Goal: Task Accomplishment & Management: Manage account settings

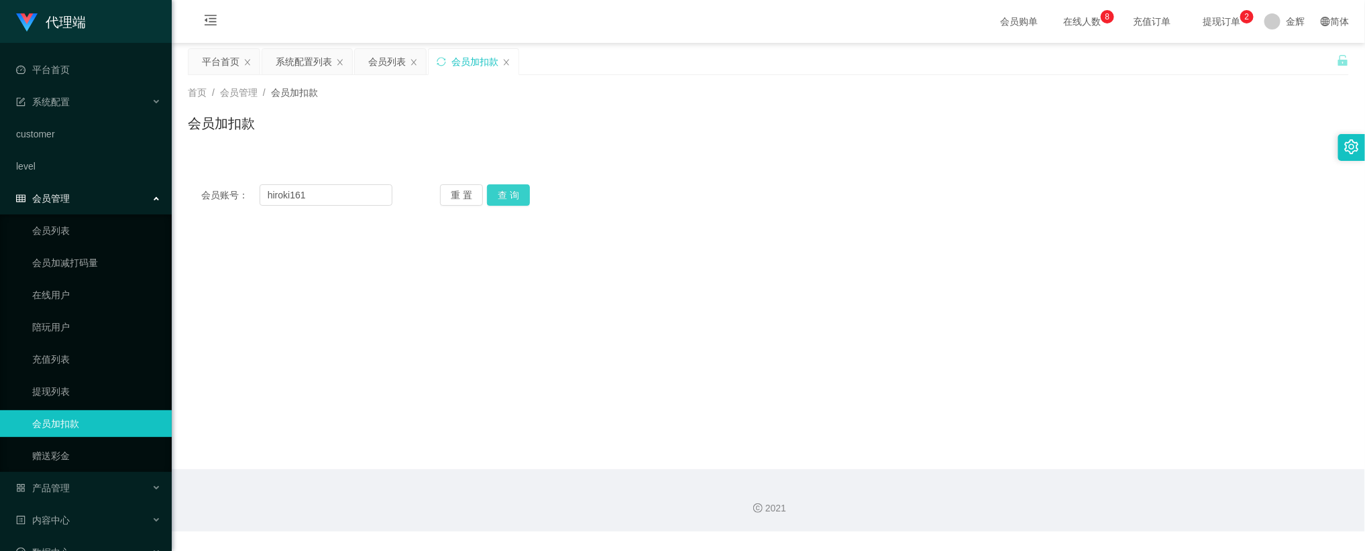
type input "hiroki161"
click at [509, 190] on button "查 询" at bounding box center [508, 194] width 43 height 21
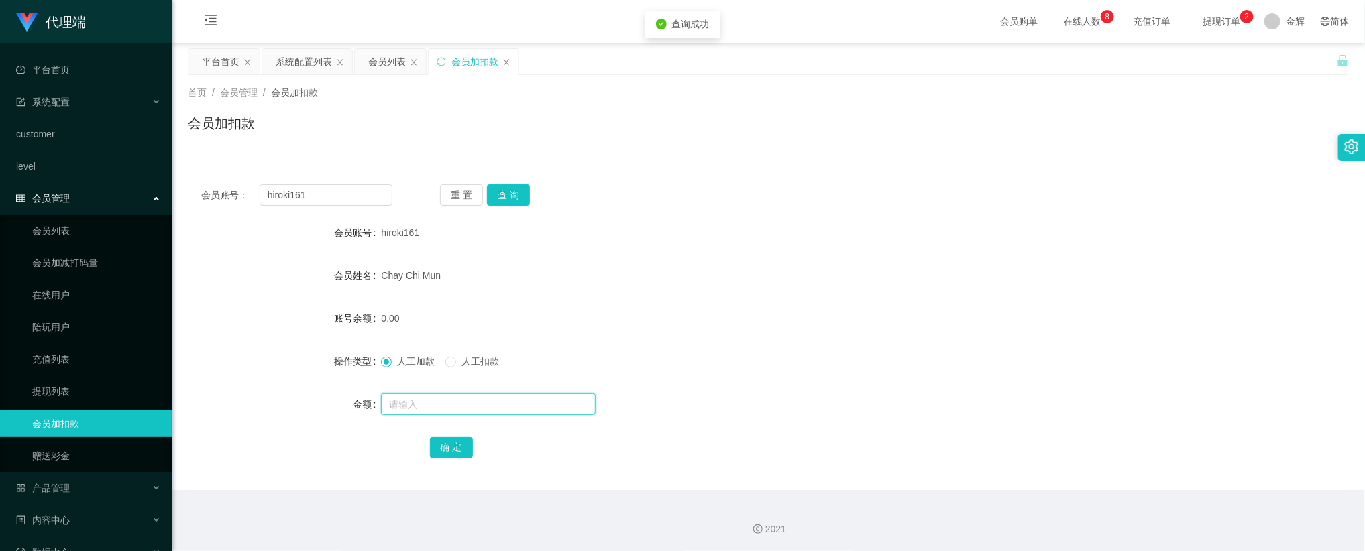
click at [423, 409] on input "text" at bounding box center [488, 404] width 215 height 21
type input "208"
click at [468, 457] on button "确 定" at bounding box center [451, 447] width 43 height 21
click at [500, 203] on button "查 询" at bounding box center [508, 194] width 43 height 21
click at [506, 199] on button "查 询" at bounding box center [508, 194] width 43 height 21
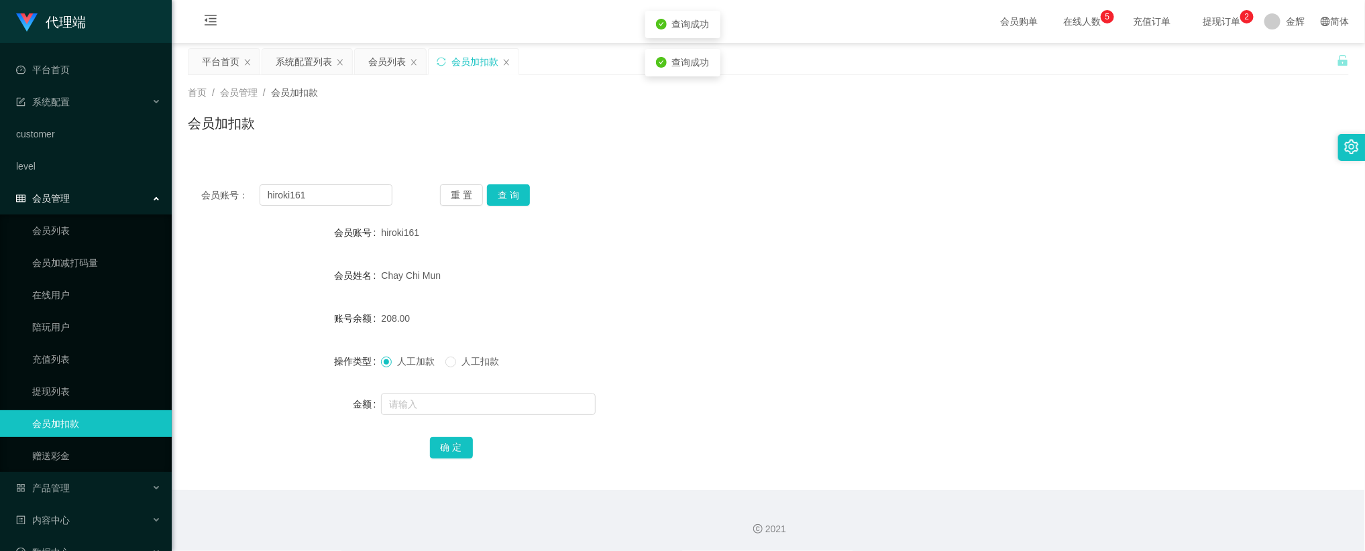
click at [713, 155] on div "会员账号： hiroki161 重 置 查 询 会员账号 hiroki161 会员姓名 Chay Chi Mun 账号余额 208.00 操作类型 人工加款 …" at bounding box center [768, 322] width 1161 height 335
click at [992, 95] on div "首页 / 会员管理 / 会员加扣款 /" at bounding box center [768, 93] width 1161 height 14
click at [1275, 18] on span at bounding box center [1273, 21] width 16 height 16
click at [1328, 61] on div "平台首页 系统配置列表 会员列表 会员加扣款" at bounding box center [762, 71] width 1149 height 46
click at [1232, 156] on div "会员账号： hiroki161 重 置 查 询 会员账号 hiroki161 会员姓名 Chay Chi Mun 账号余额 208.00 操作类型 人工加款 …" at bounding box center [768, 322] width 1161 height 335
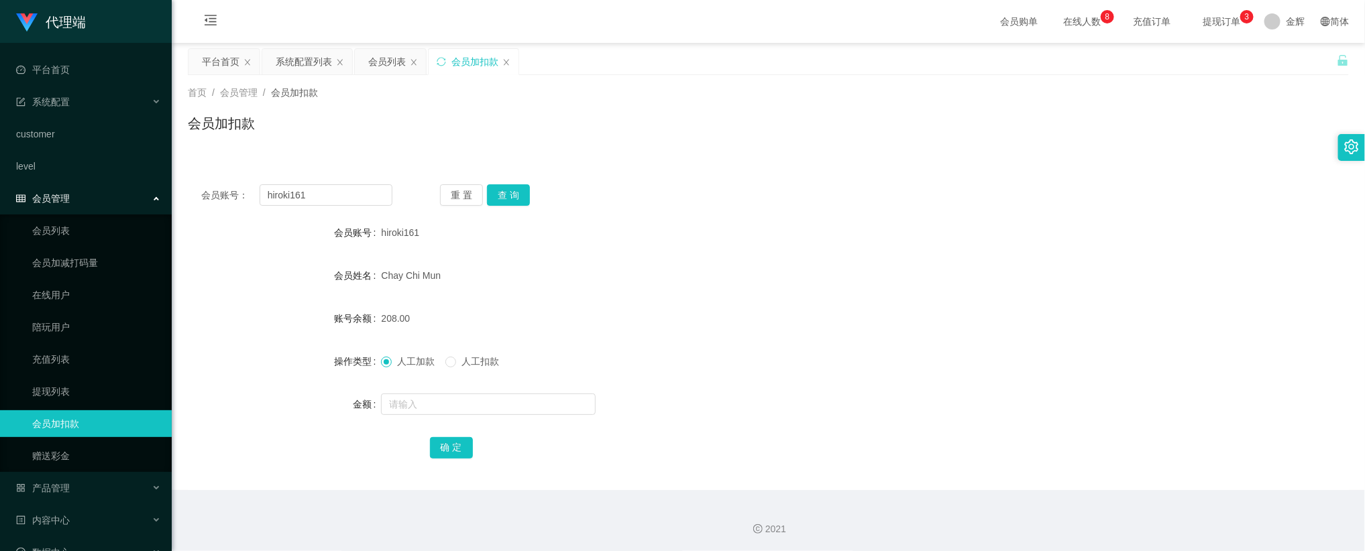
click at [1218, 25] on span "提现订单 0 1 2 3 4 5 6 7 8 9 0 1 2 3 4 5 6 7 8 9 0 1 2 3 4 5 6 7 8 9" at bounding box center [1221, 21] width 51 height 9
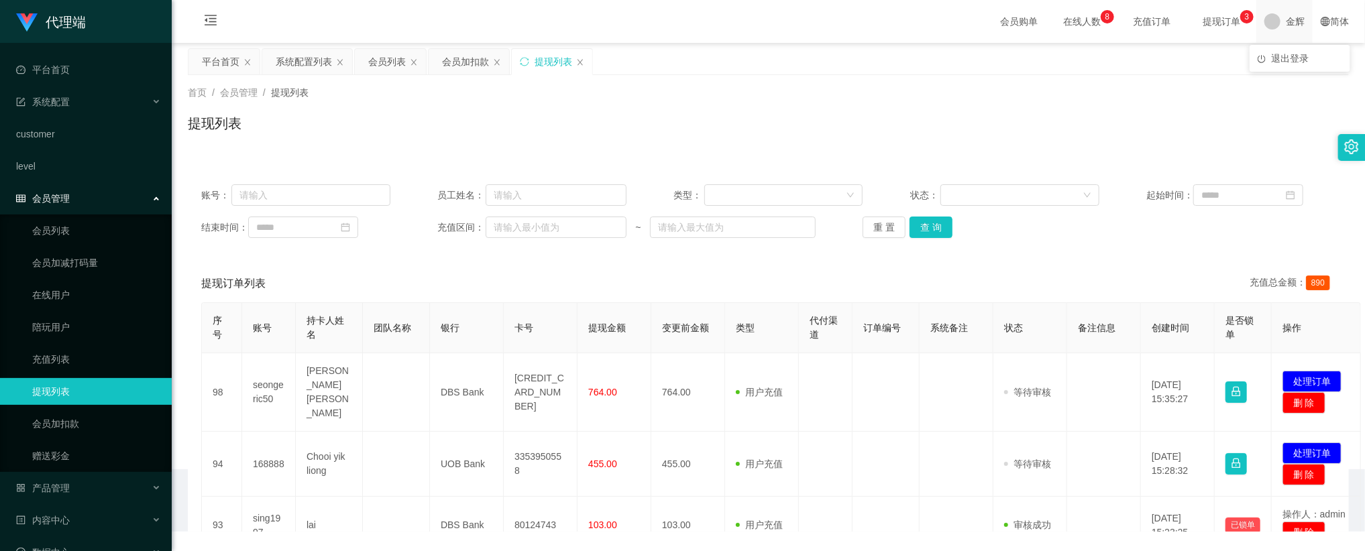
click at [1286, 26] on span "金辉" at bounding box center [1295, 21] width 19 height 43
click at [1293, 57] on span "退出登录" at bounding box center [1290, 58] width 38 height 11
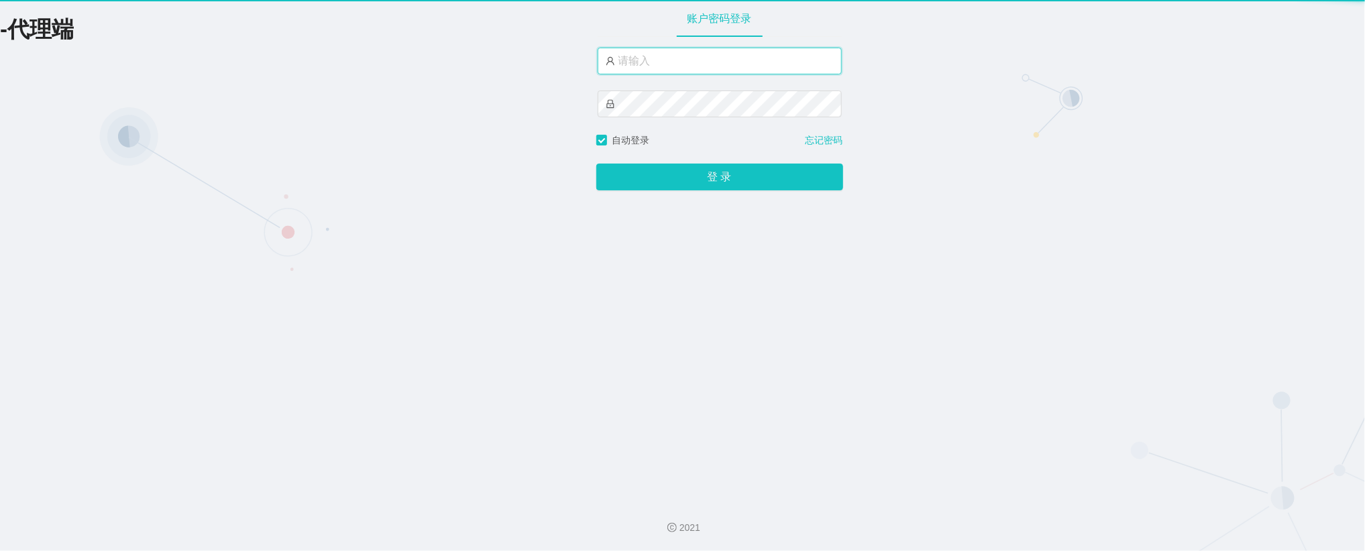
type input "金辉"
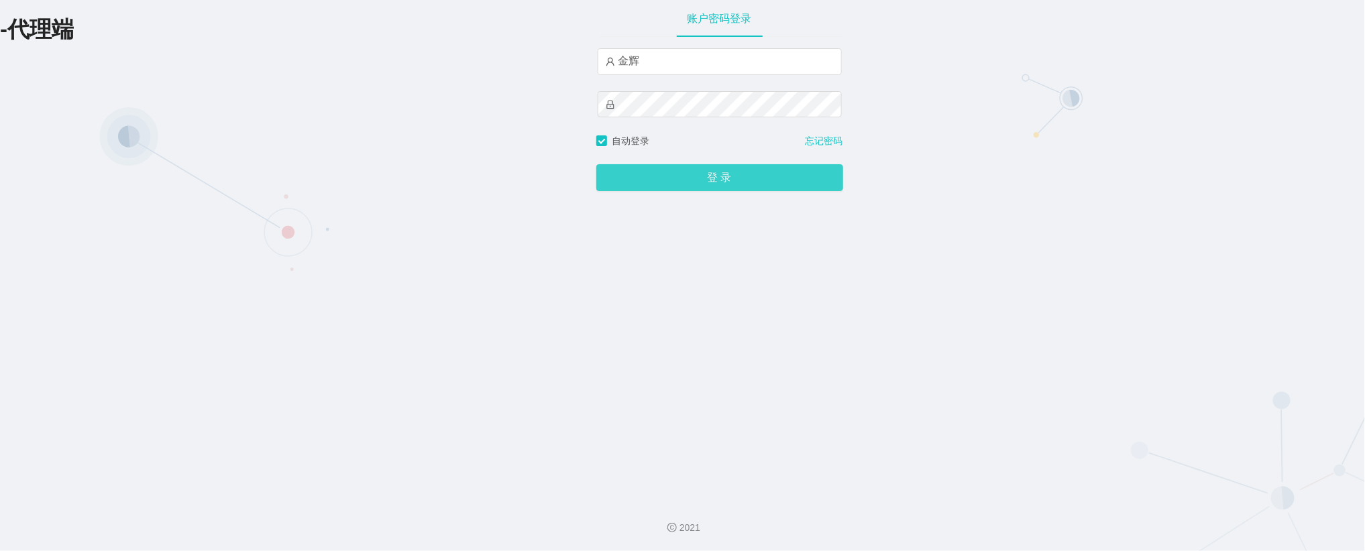
click at [727, 180] on button "登 录" at bounding box center [719, 177] width 247 height 27
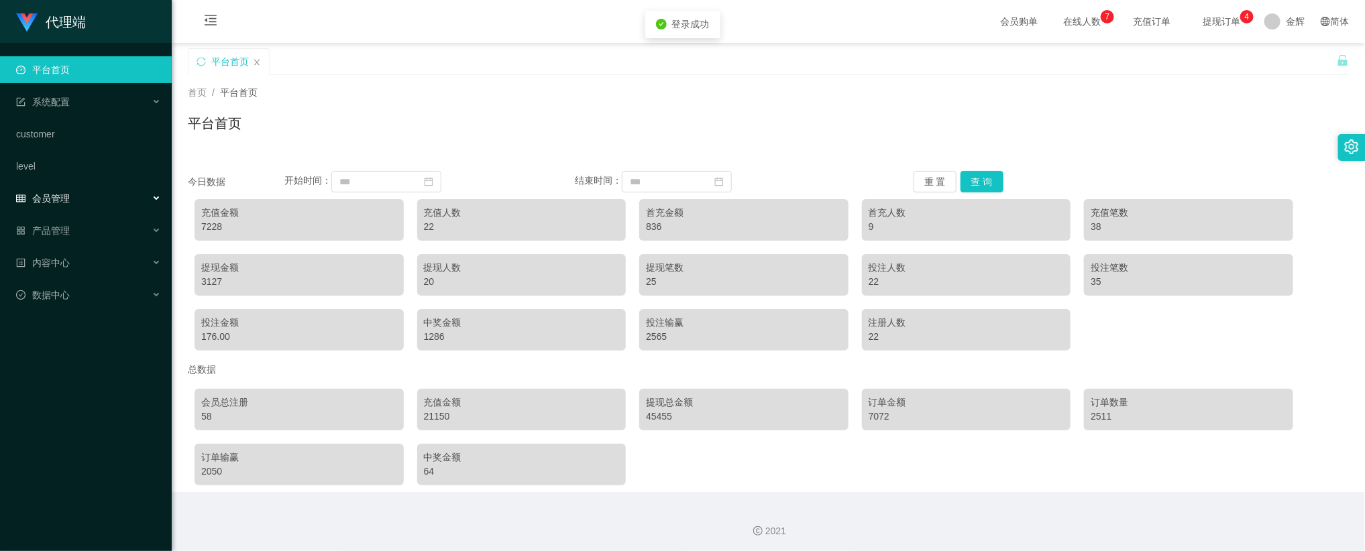
click at [95, 189] on div "会员管理" at bounding box center [86, 198] width 172 height 27
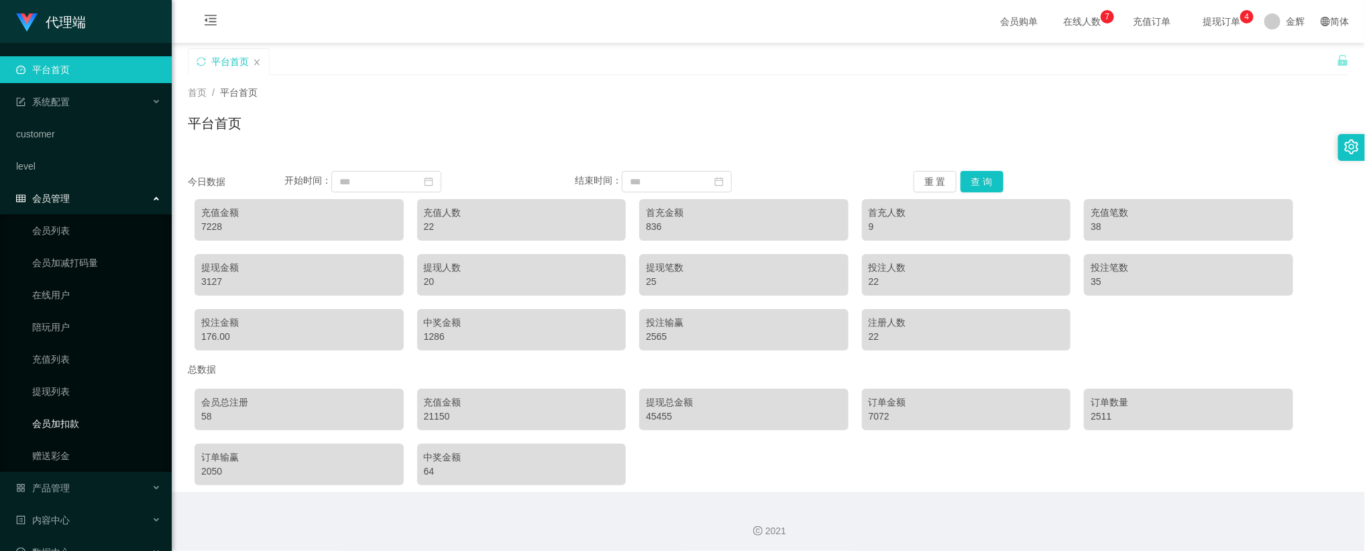
click at [87, 419] on link "会员加扣款" at bounding box center [96, 424] width 129 height 27
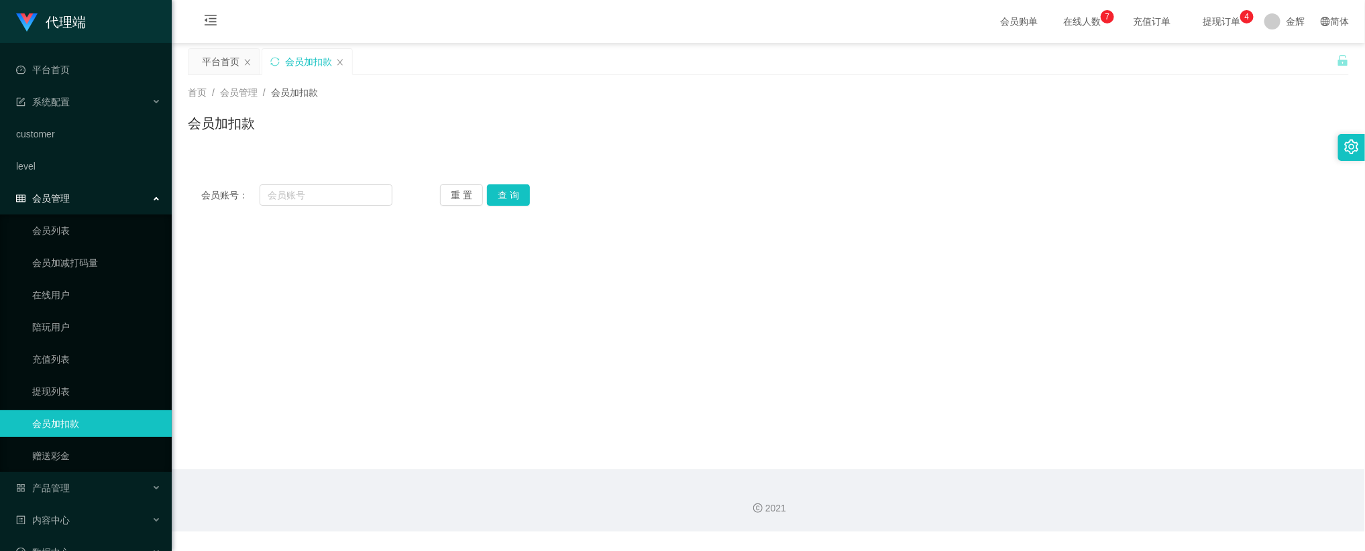
click at [994, 127] on div "会员加扣款" at bounding box center [768, 128] width 1161 height 31
drag, startPoint x: 1212, startPoint y: 22, endPoint x: 1172, endPoint y: 0, distance: 45.3
click at [1212, 21] on span "提现订单 0 1 2 3 4 5 6 7 8 9 0 1 2 3 4 5 6 7 8 9 0 1 2 3 4 5 6 7 8 9" at bounding box center [1221, 21] width 51 height 9
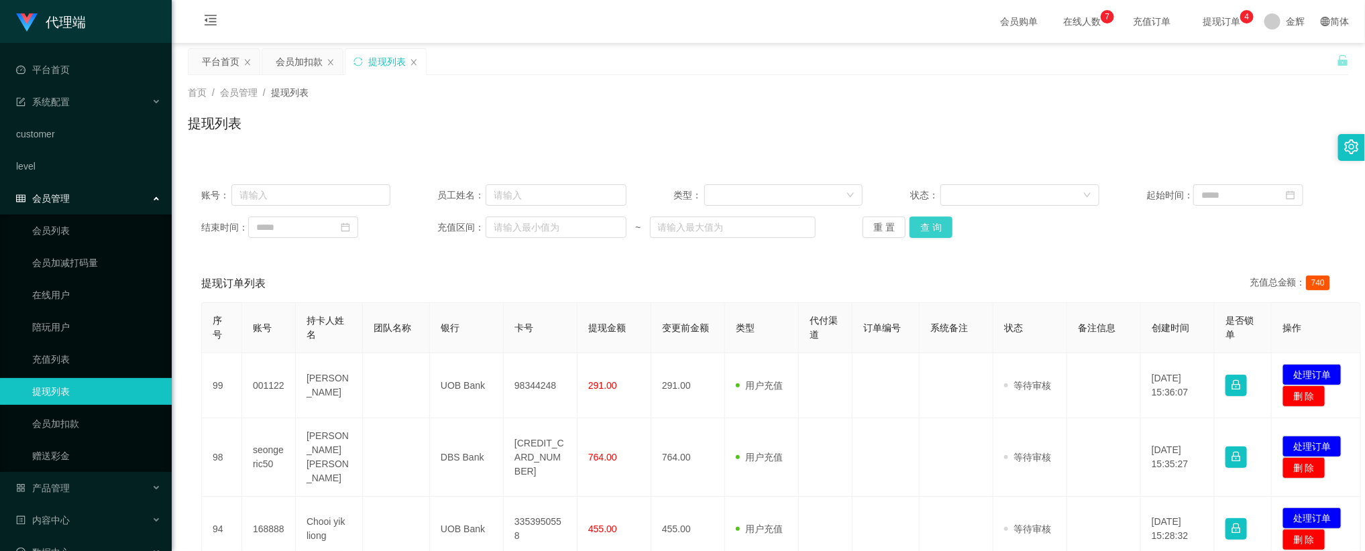
click at [926, 228] on button "查 询" at bounding box center [931, 227] width 43 height 21
click at [717, 97] on div "首页 / 会员管理 / 提现列表 /" at bounding box center [768, 93] width 1161 height 14
click at [480, 154] on div "首页 / 会员管理 / 提现列表 / 提现列表" at bounding box center [768, 115] width 1193 height 80
click at [71, 421] on link "会员加扣款" at bounding box center [96, 424] width 129 height 27
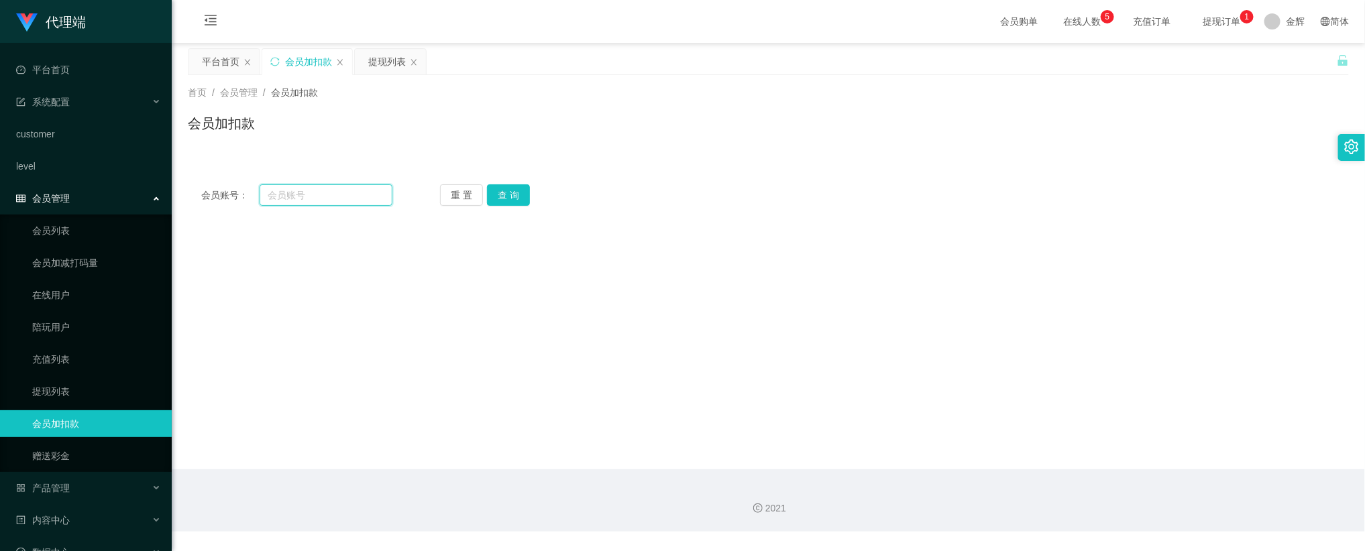
click at [362, 195] on input "text" at bounding box center [326, 194] width 133 height 21
paste input "0008"
type input "0008"
drag, startPoint x: 496, startPoint y: 191, endPoint x: 477, endPoint y: 216, distance: 31.1
click at [496, 191] on button "查 询" at bounding box center [508, 194] width 43 height 21
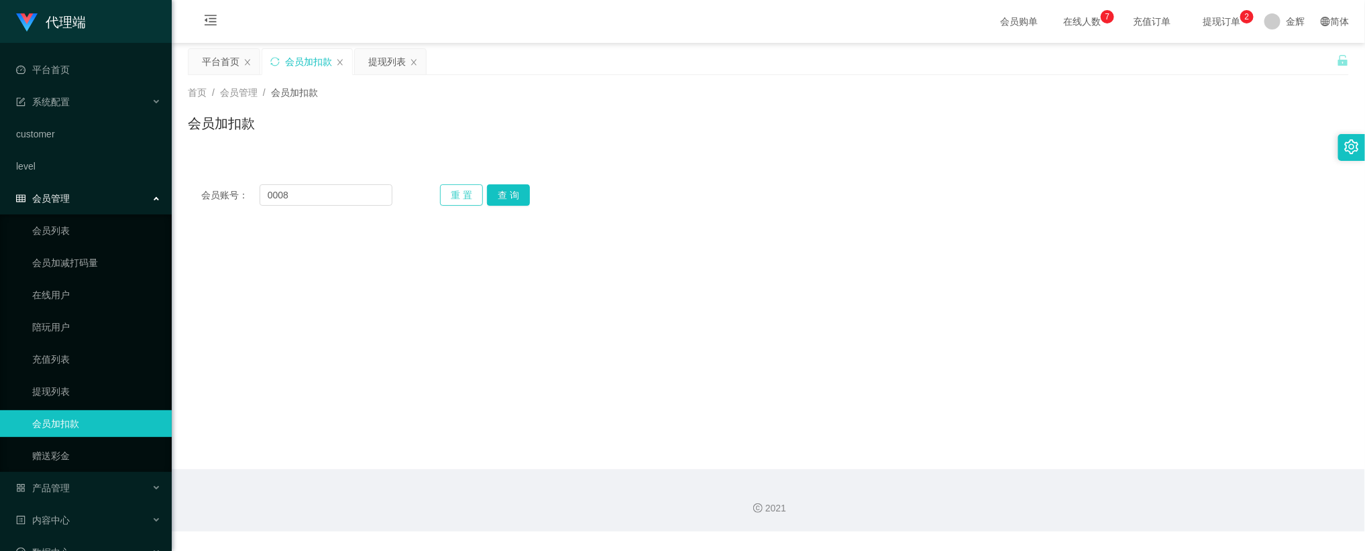
click at [470, 187] on button "重 置" at bounding box center [461, 194] width 43 height 21
click at [369, 195] on input "text" at bounding box center [326, 194] width 133 height 21
paste input "ynek00"
type input "ynek00"
click at [511, 194] on button "查 询" at bounding box center [508, 194] width 43 height 21
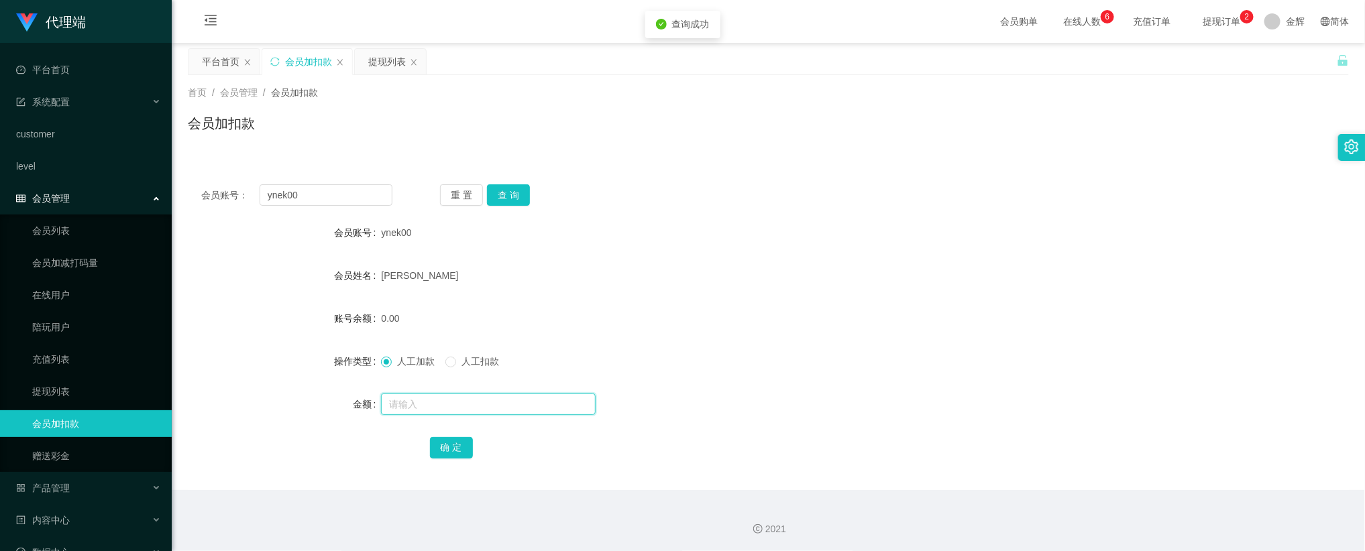
click at [419, 407] on input "text" at bounding box center [488, 404] width 215 height 21
click at [447, 399] on input "text" at bounding box center [488, 404] width 215 height 21
type input "126"
drag, startPoint x: 455, startPoint y: 445, endPoint x: 464, endPoint y: 441, distance: 9.0
click at [455, 445] on button "确 定" at bounding box center [451, 447] width 43 height 21
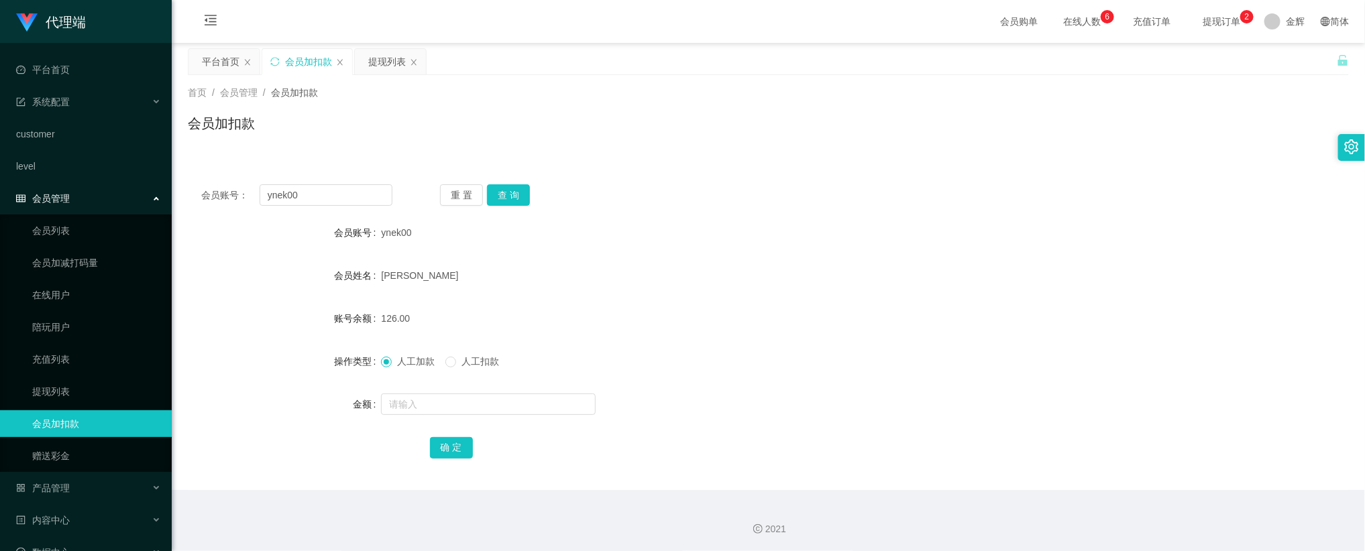
drag, startPoint x: 1077, startPoint y: 152, endPoint x: 1106, endPoint y: 105, distance: 54.8
click at [1077, 152] on div "首页 / 会员管理 / 会员加扣款 / 会员加扣款" at bounding box center [768, 115] width 1193 height 80
click at [473, 189] on button "重 置" at bounding box center [461, 194] width 43 height 21
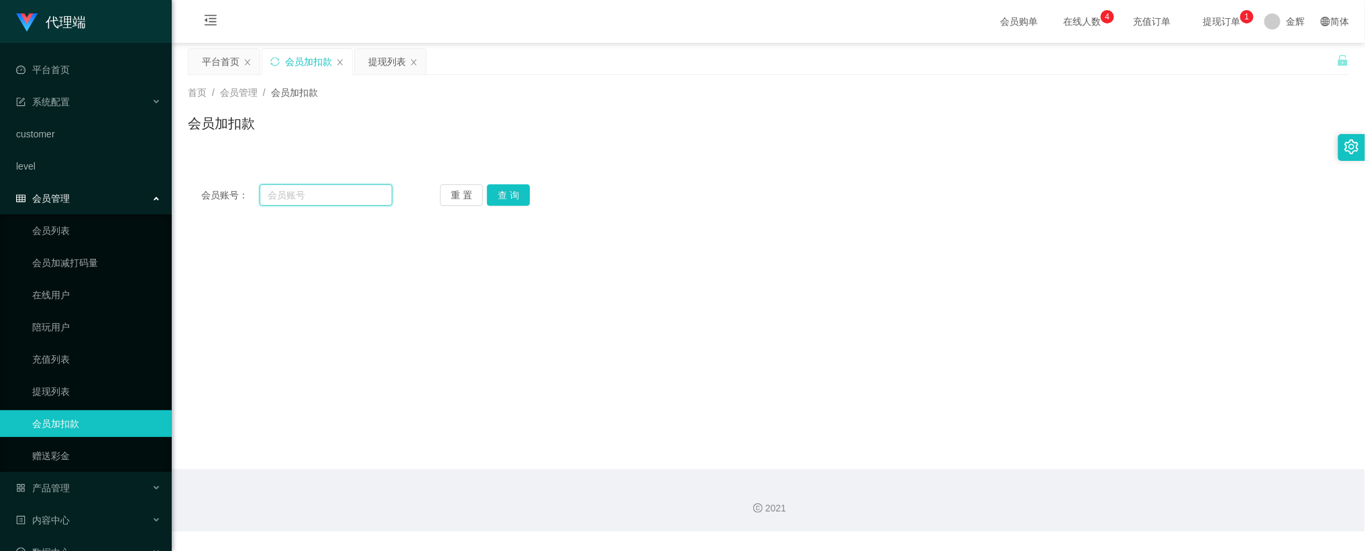
click at [344, 186] on input "text" at bounding box center [326, 194] width 133 height 21
paste input "hiroki161"
type input "hiroki161"
click at [509, 194] on button "查 询" at bounding box center [508, 194] width 43 height 21
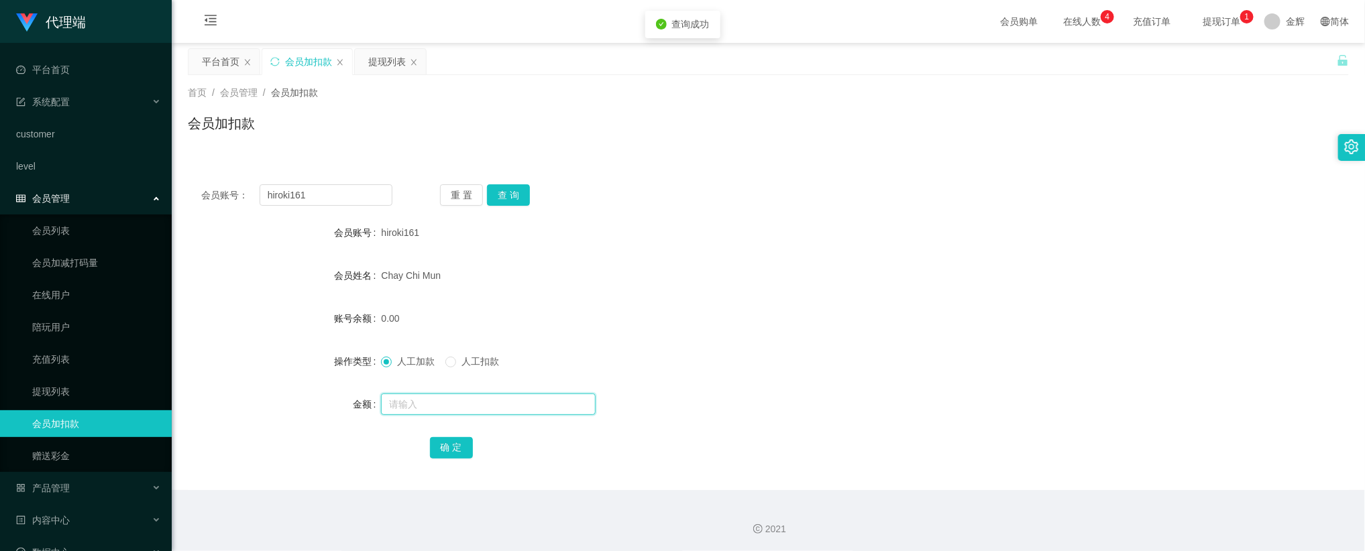
click at [437, 397] on input "text" at bounding box center [488, 404] width 215 height 21
type input "80"
click at [447, 445] on button "确 定" at bounding box center [451, 447] width 43 height 21
click at [1220, 32] on span "提现订单 0 1 2 3 4 5 6 7 8 9 0 1 2 3 4 5 6 7 8 9 0 1 2 3 4 5 6 7 8 9" at bounding box center [1222, 21] width 70 height 43
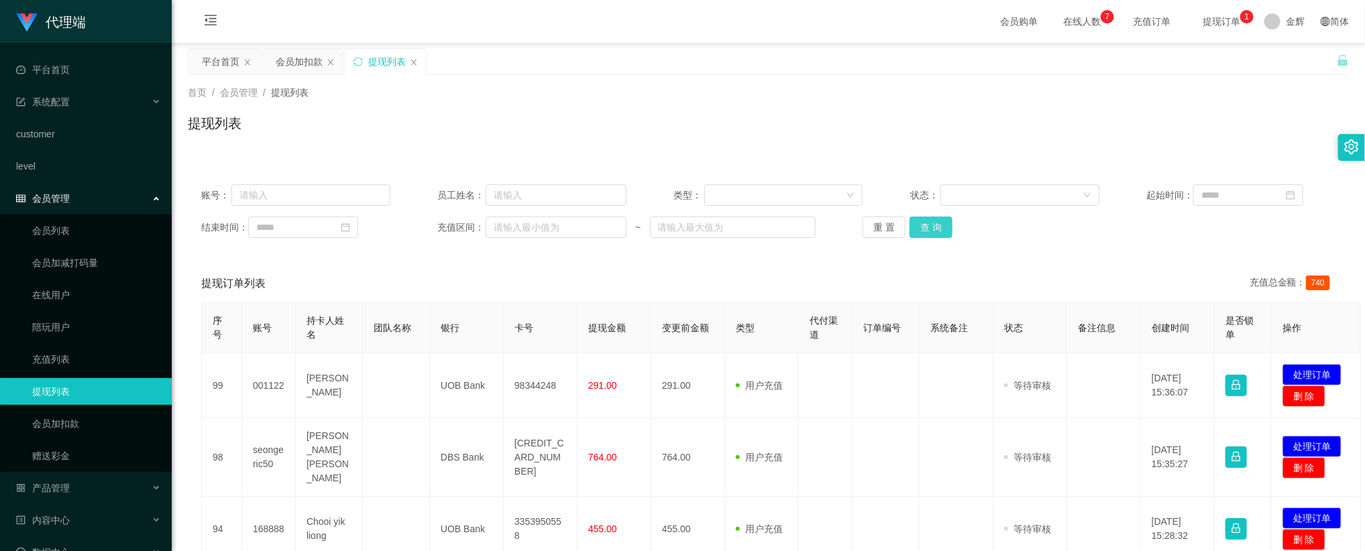
click at [938, 221] on button "查 询" at bounding box center [931, 227] width 43 height 21
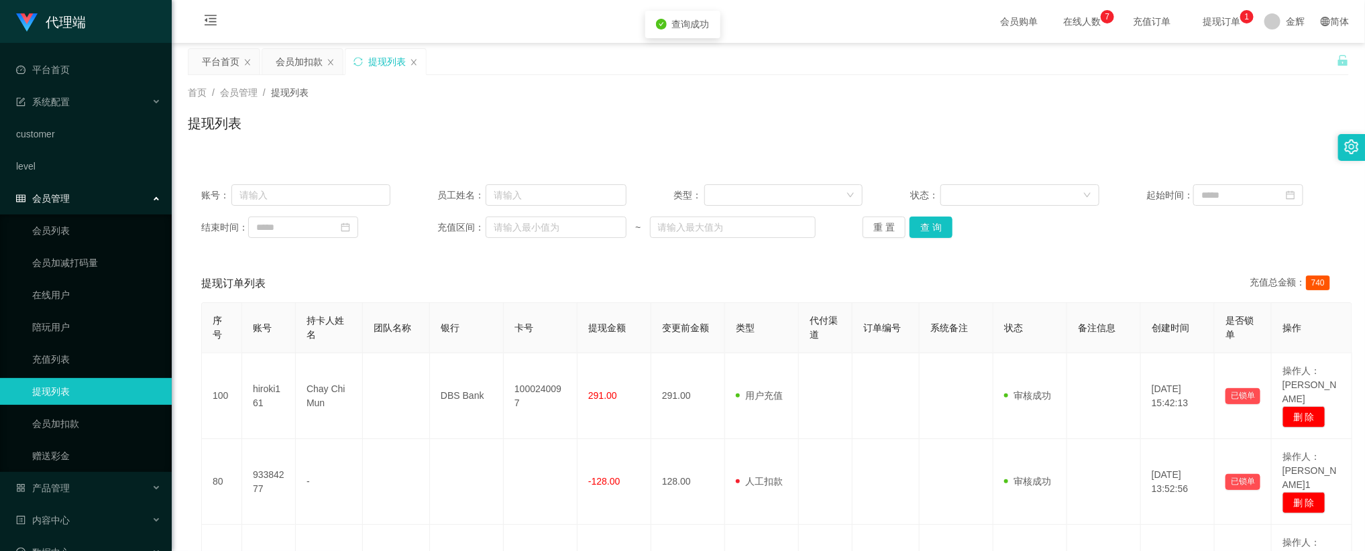
click at [902, 119] on div "提现列表" at bounding box center [768, 128] width 1161 height 31
click at [928, 225] on button "查 询" at bounding box center [931, 227] width 43 height 21
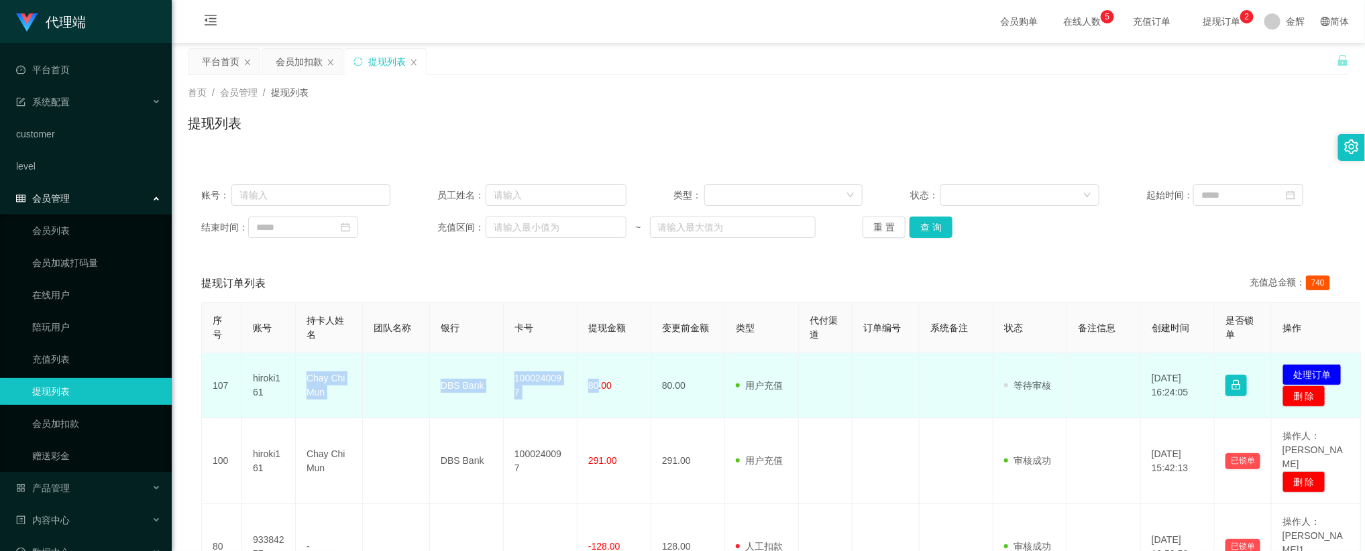
drag, startPoint x: 304, startPoint y: 374, endPoint x: 598, endPoint y: 394, distance: 294.5
click at [598, 394] on tr "107 hiroki161 Chay Chi Mun DBS Bank 1000240097 80.00 80.00 用户充值 人工扣款 审核驳回 审核成功 …" at bounding box center [781, 386] width 1159 height 65
copy tr "Chay Chi Mun DBS Bank 1000240097 80"
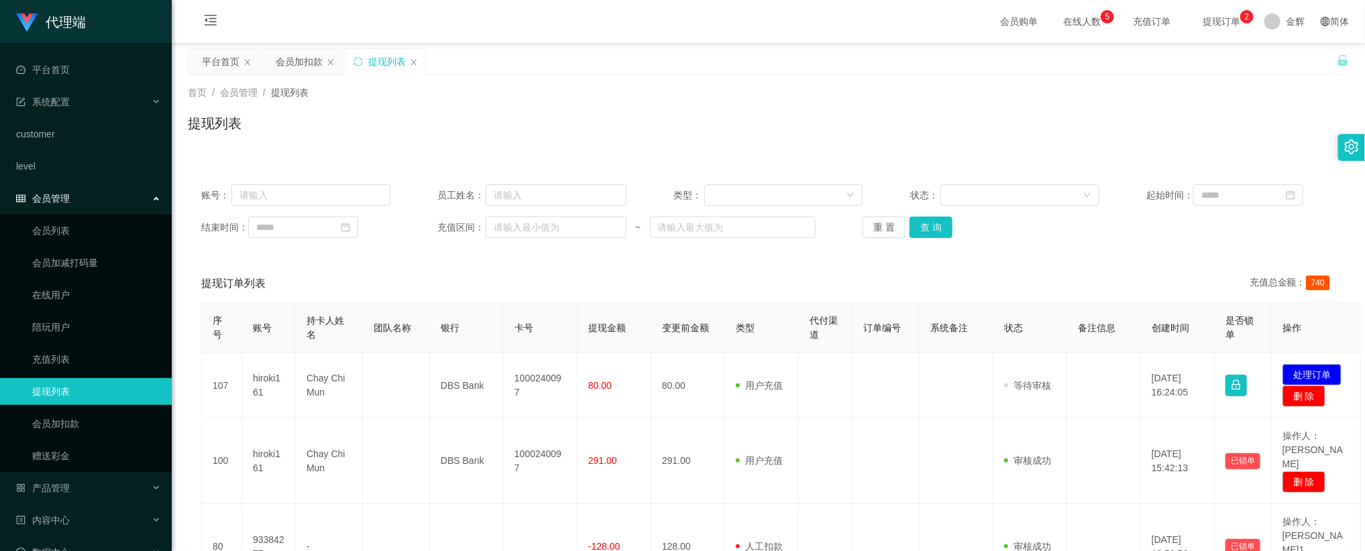
click at [864, 107] on div "首页 / 会员管理 / 提现列表 / 提现列表" at bounding box center [768, 115] width 1161 height 58
click at [870, 107] on div "首页 / 会员管理 / 提现列表 / 提现列表" at bounding box center [768, 115] width 1161 height 58
click at [961, 97] on div "首页 / 会员管理 / 提现列表 /" at bounding box center [768, 93] width 1161 height 14
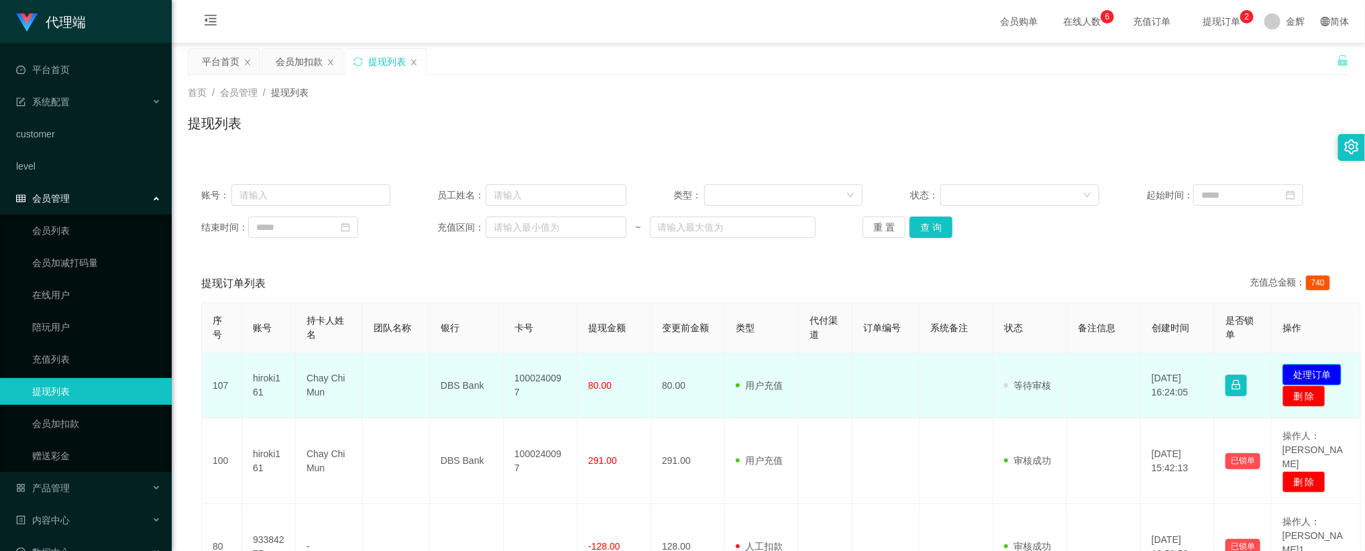
click at [1327, 375] on button "处理订单" at bounding box center [1312, 374] width 59 height 21
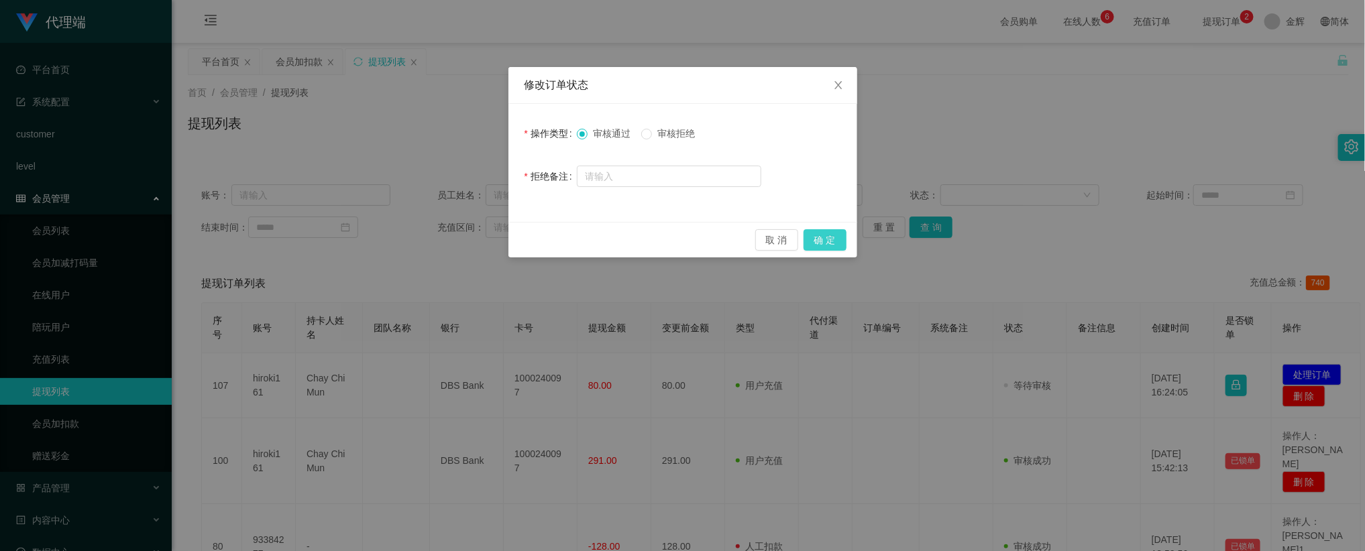
click at [824, 242] on button "确 定" at bounding box center [825, 239] width 43 height 21
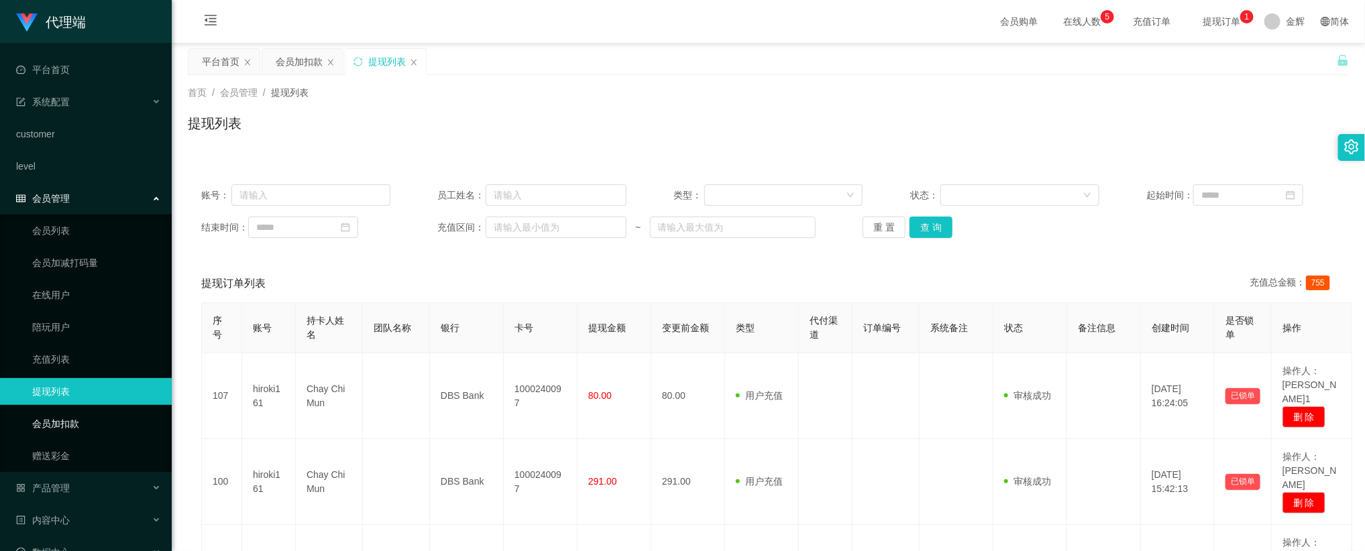
drag, startPoint x: 85, startPoint y: 419, endPoint x: 136, endPoint y: 385, distance: 61.0
click at [85, 417] on link "会员加扣款" at bounding box center [96, 424] width 129 height 27
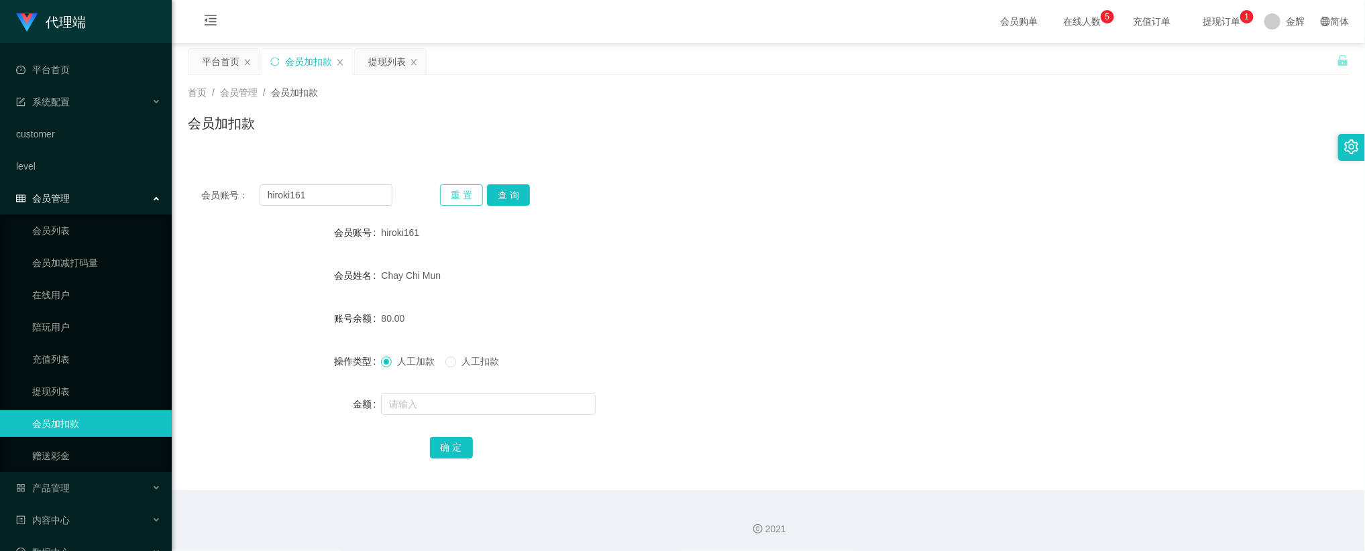
click at [469, 197] on button "重 置" at bounding box center [461, 194] width 43 height 21
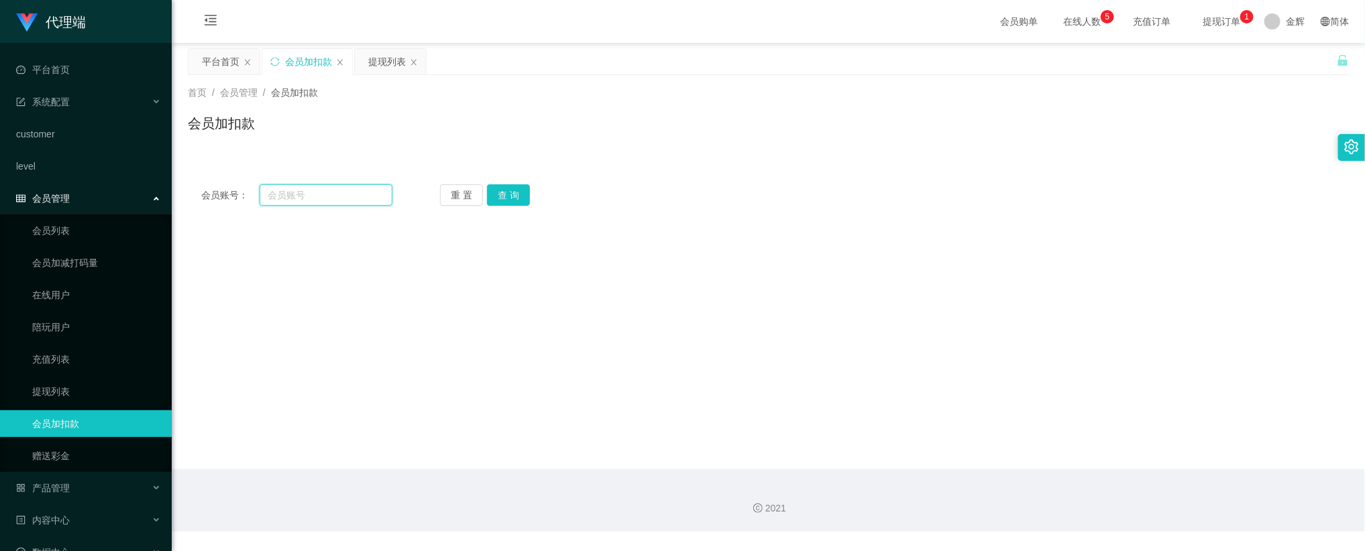
click at [352, 204] on input "text" at bounding box center [326, 194] width 133 height 21
paste input "0008"
type input "0008"
click at [516, 195] on button "查 询" at bounding box center [508, 194] width 43 height 21
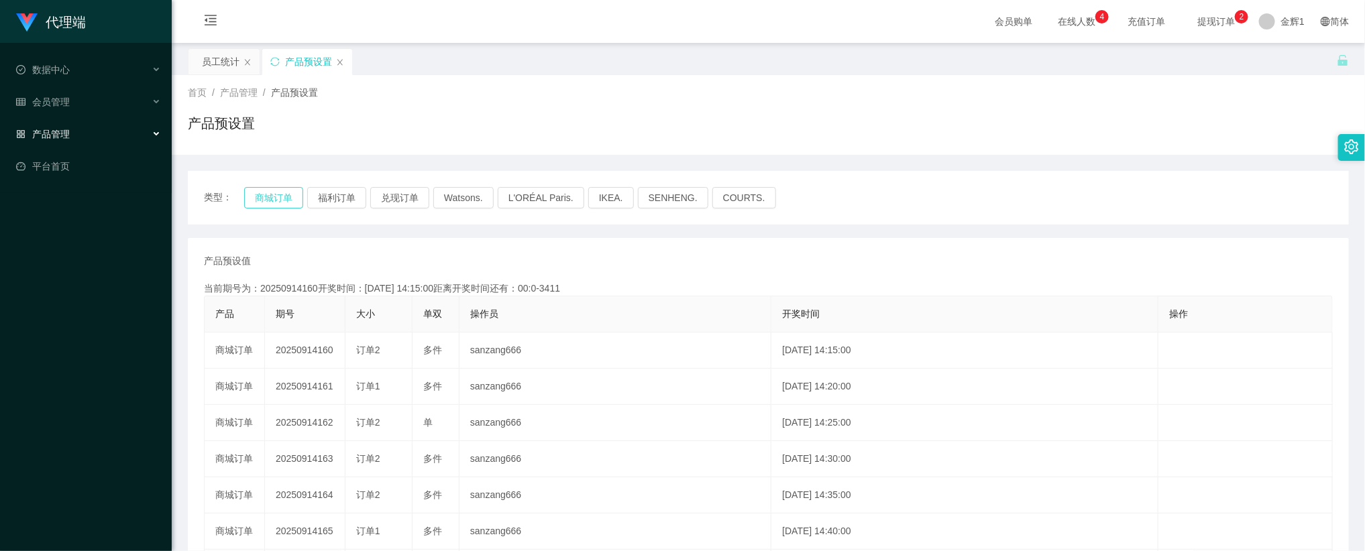
click at [286, 199] on button "商城订单" at bounding box center [273, 197] width 59 height 21
click at [1220, 22] on span "提现订单 0 1 2 3 4 5 6 7 8 9 0 1 2 3 4 5 6 7 8 9 0 1 2 3 4 5 6 7 8 9" at bounding box center [1216, 21] width 51 height 9
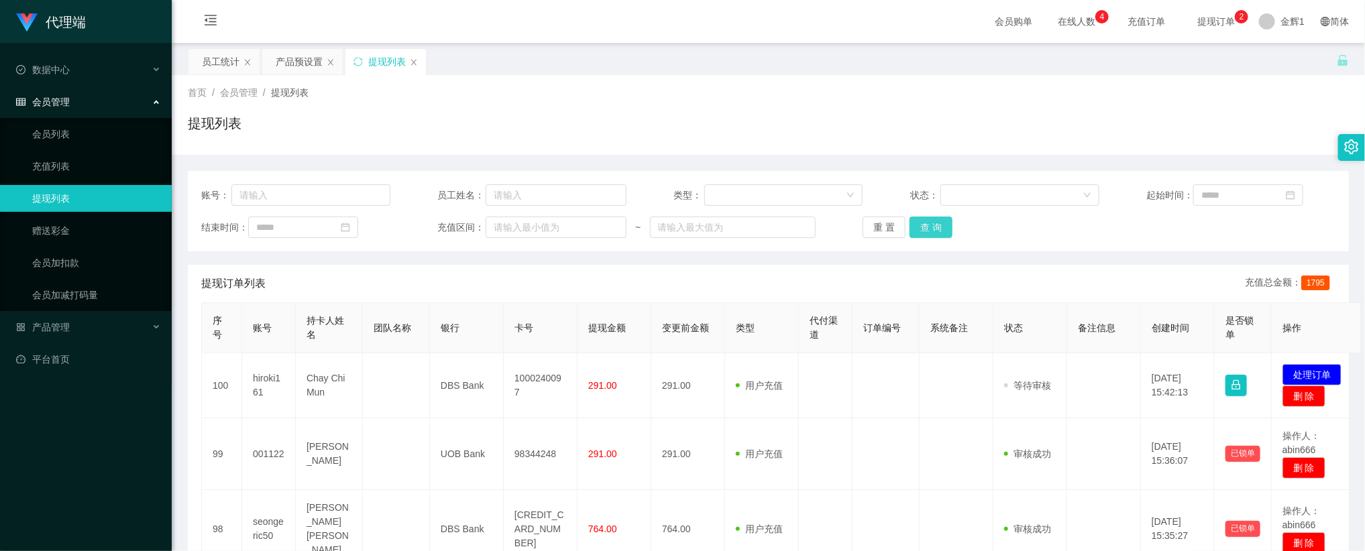
click at [932, 225] on button "查 询" at bounding box center [931, 227] width 43 height 21
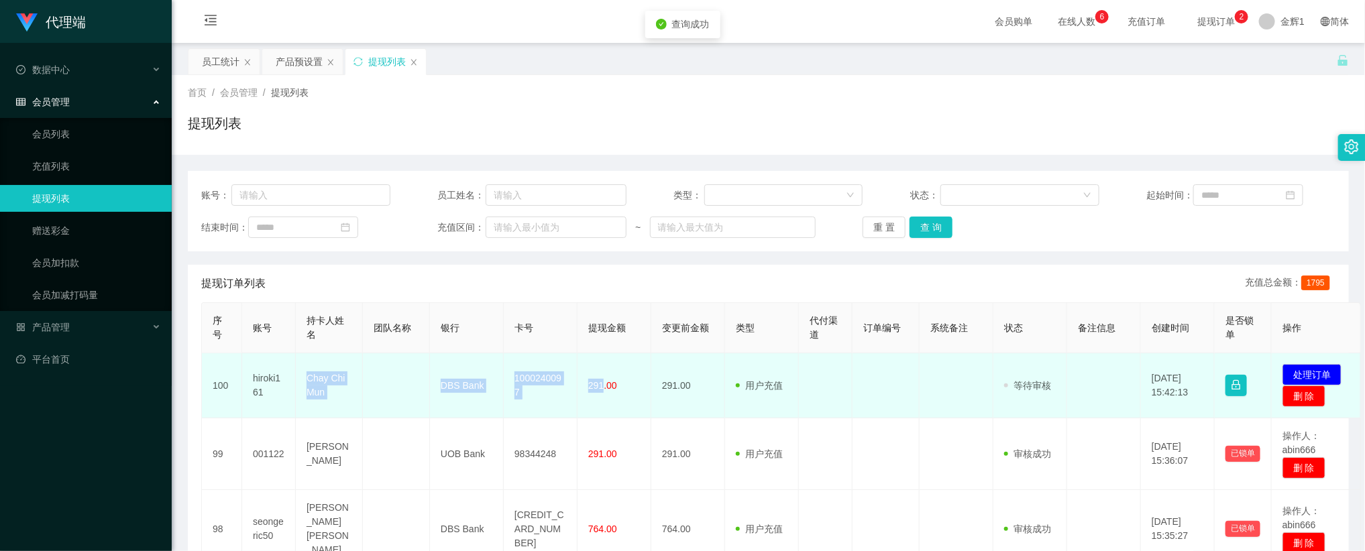
drag, startPoint x: 297, startPoint y: 378, endPoint x: 602, endPoint y: 396, distance: 306.4
click at [602, 396] on tr "100 hiroki161 Chay Chi Mun DBS Bank 1000240097 291.00 291.00 用户充值 人工扣款 审核驳回 审核成…" at bounding box center [781, 386] width 1159 height 65
copy tr "Chay Chi Mun DBS Bank 1000240097 291"
click at [1318, 368] on button "处理订单" at bounding box center [1312, 374] width 59 height 21
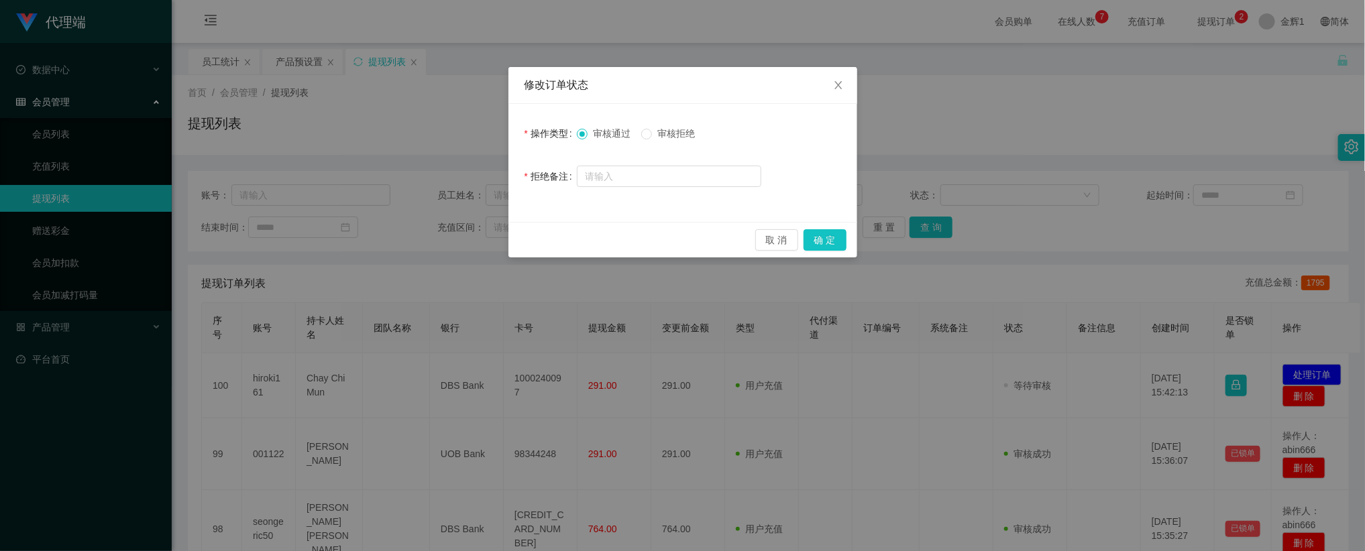
click at [926, 144] on div "修改订单状态 操作类型 审核通过 审核拒绝 拒绝备注 取 消 确 定" at bounding box center [682, 275] width 1365 height 551
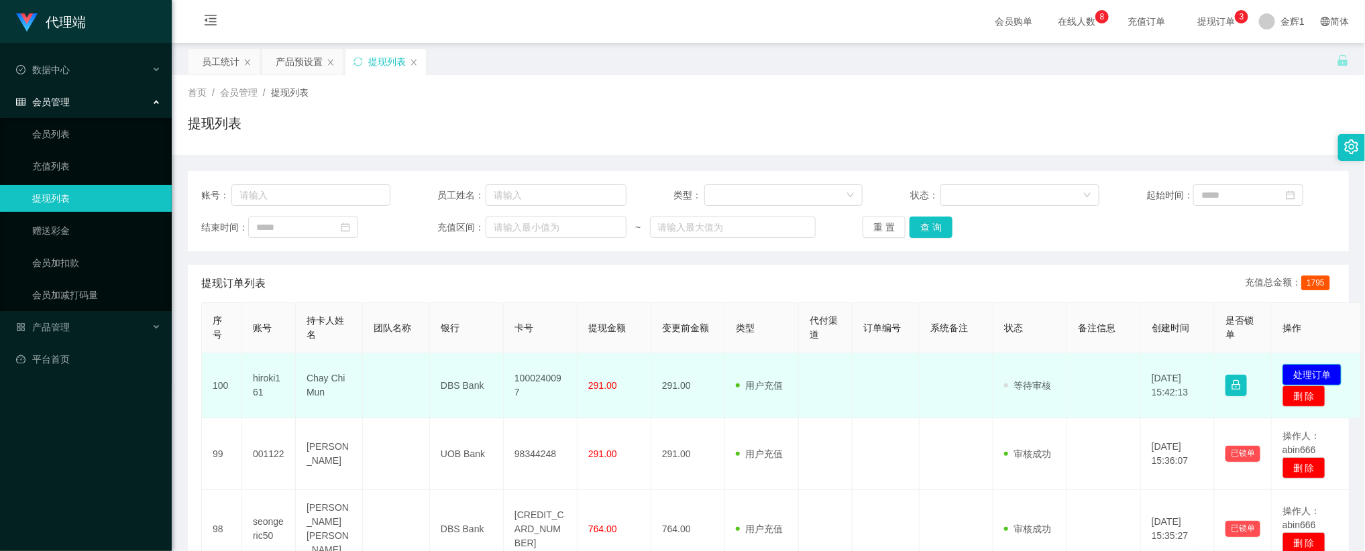
click at [1302, 383] on button "处理订单" at bounding box center [1312, 374] width 59 height 21
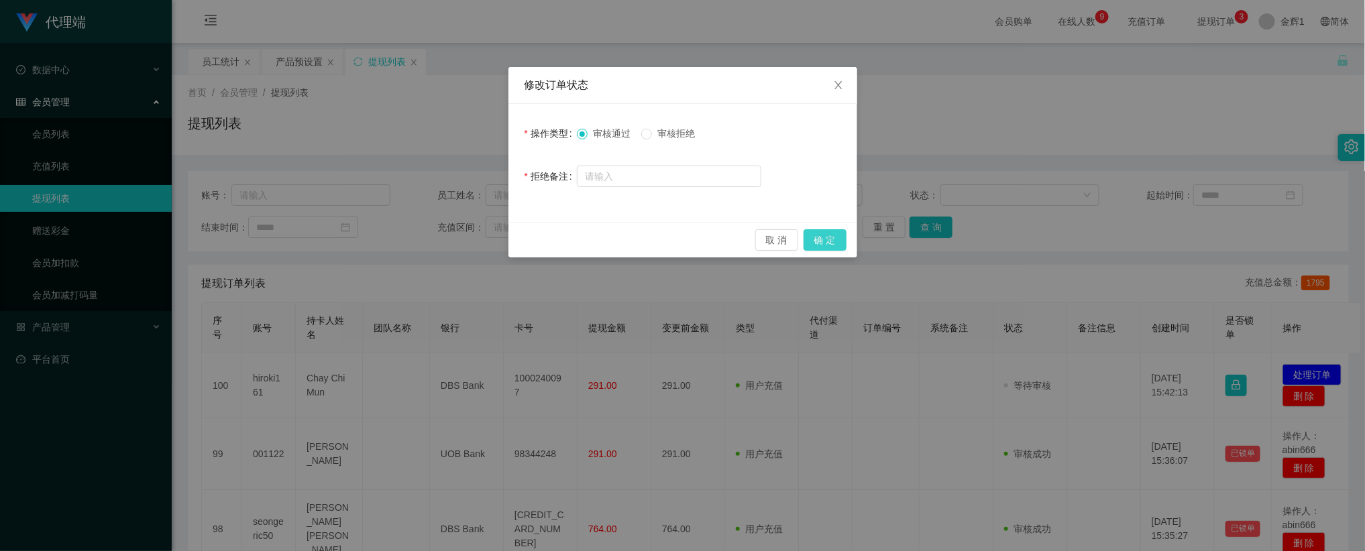
click at [819, 235] on button "确 定" at bounding box center [825, 239] width 43 height 21
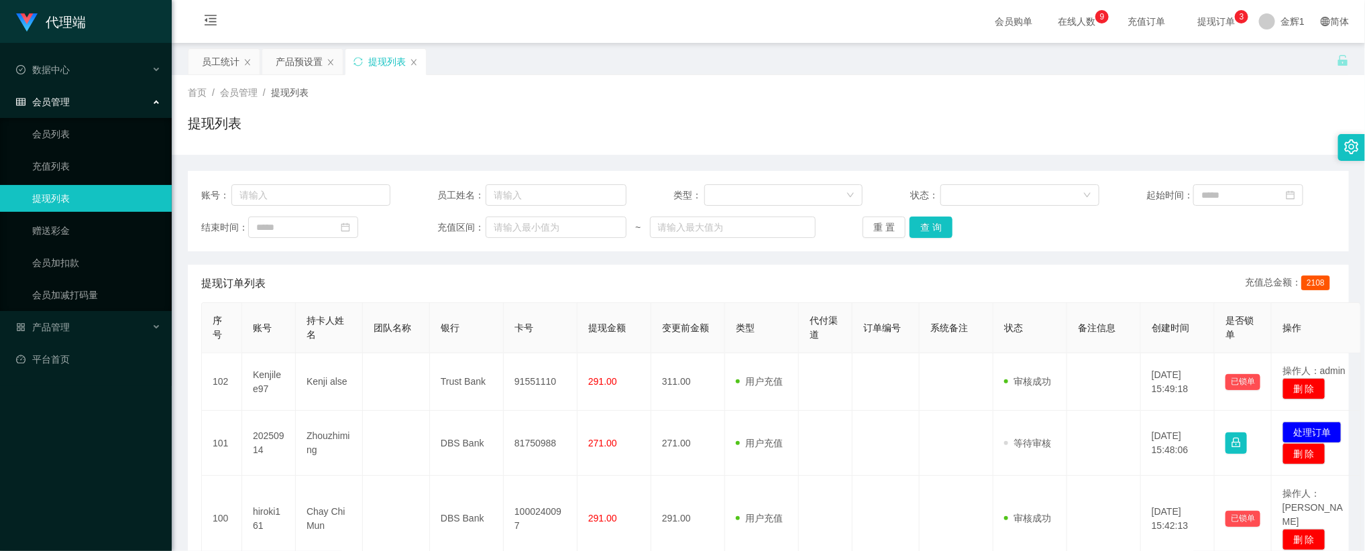
click at [1015, 105] on div "首页 / 会员管理 / 提现列表 / 提现列表" at bounding box center [768, 115] width 1161 height 58
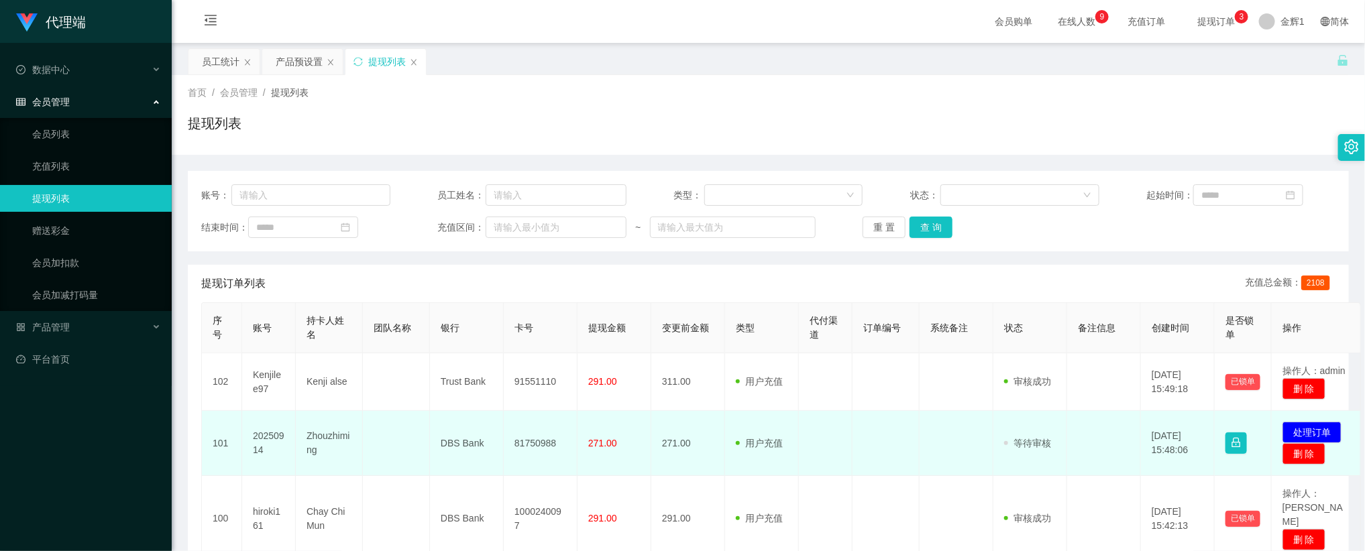
scroll to position [101, 0]
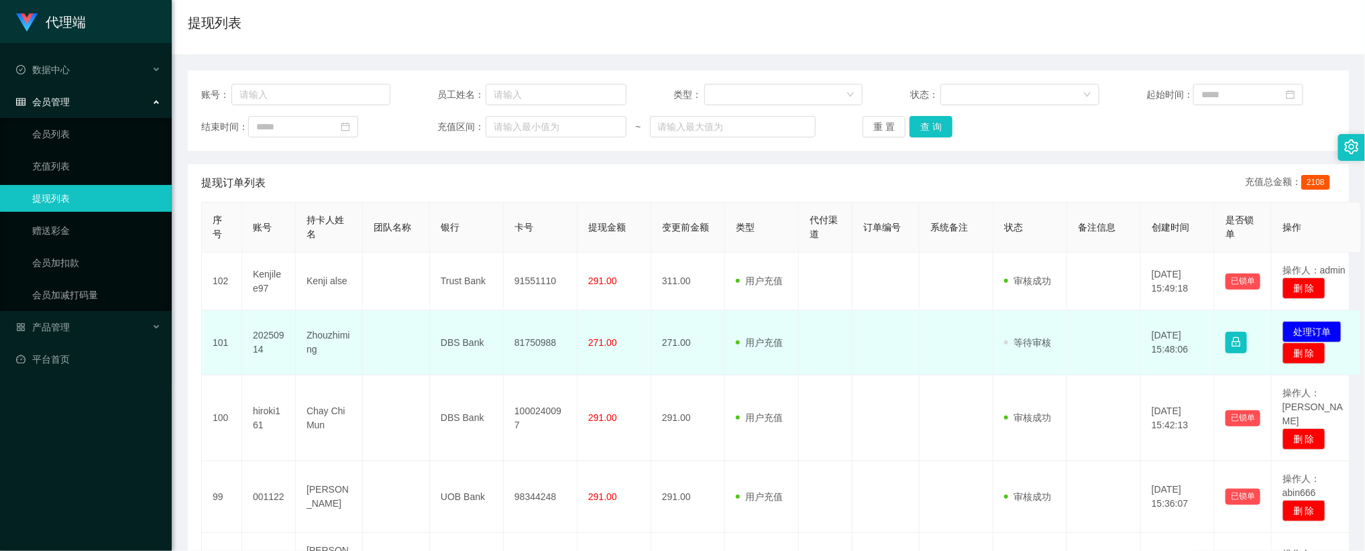
click at [260, 334] on td "20250914" at bounding box center [269, 343] width 54 height 65
copy td "20250914"
click at [402, 346] on td at bounding box center [396, 343] width 67 height 65
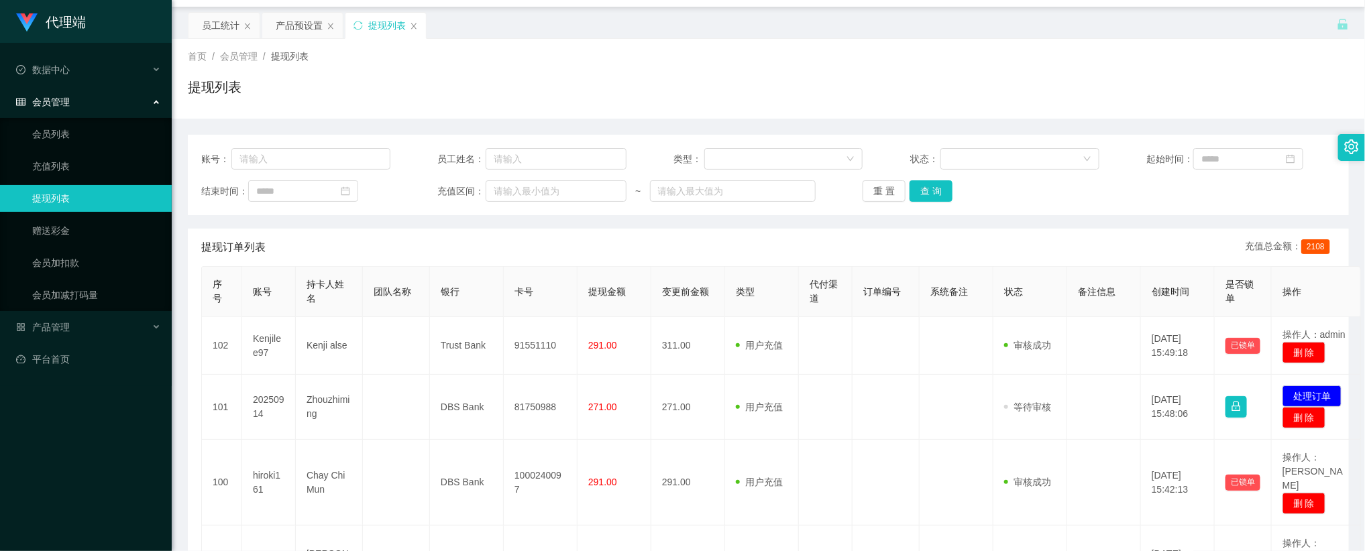
scroll to position [0, 0]
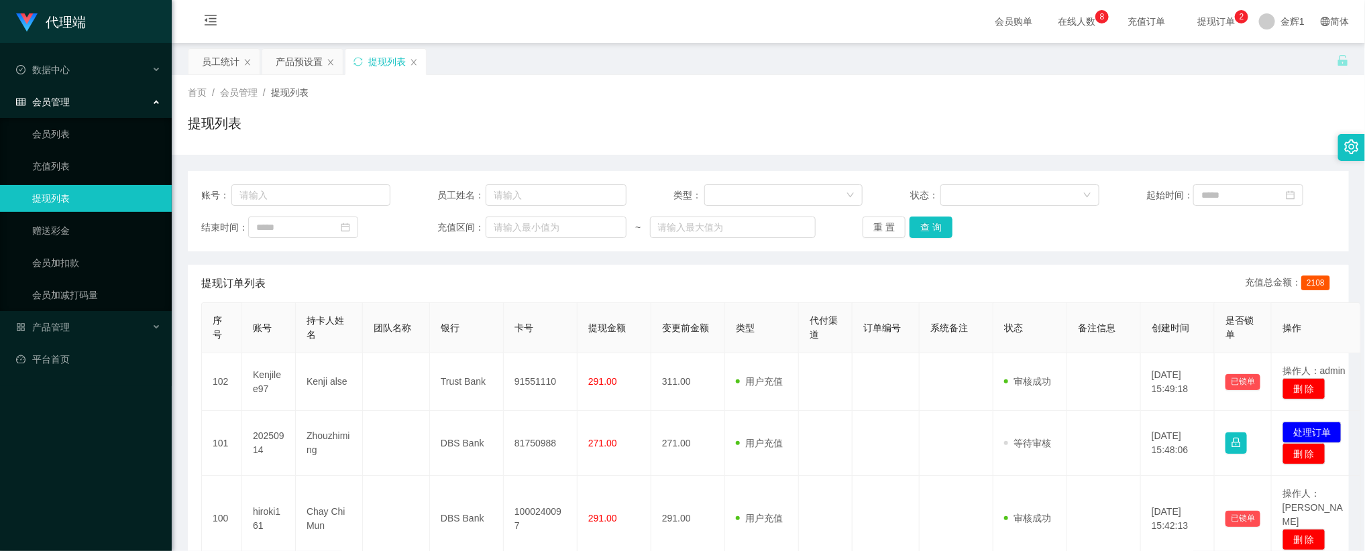
click at [1250, 97] on div "首页 / 会员管理 / 提现列表 /" at bounding box center [768, 93] width 1161 height 14
